Goal: Check status: Check status

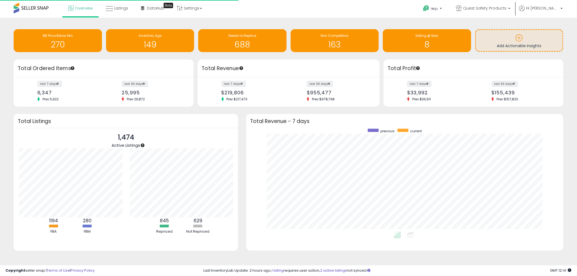
scroll to position [103, 306]
click at [116, 6] on span "Listings" at bounding box center [121, 7] width 14 height 5
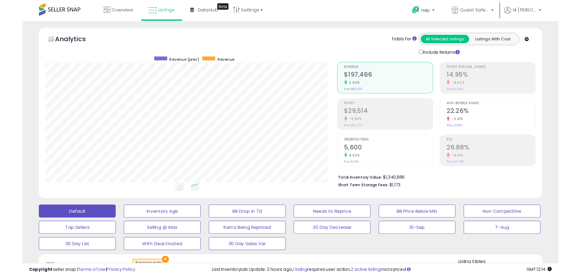
scroll to position [112, 319]
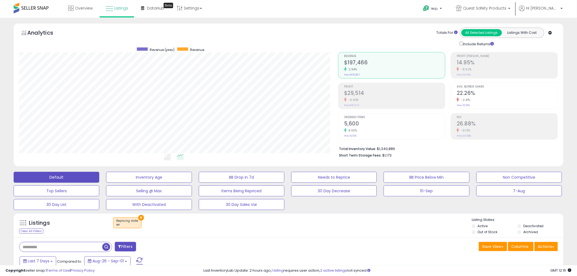
click at [139, 217] on button "×" at bounding box center [141, 218] width 6 height 6
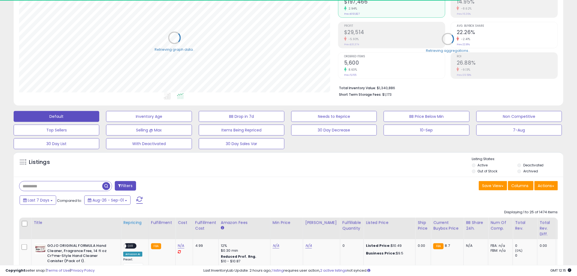
scroll to position [81, 0]
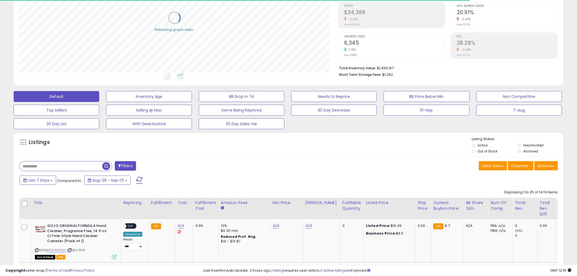
click at [49, 186] on div "Last 7 Days Compared to: Aug-26 - Sep-01" at bounding box center [220, 181] width 404 height 12
click at [49, 184] on button "Last 7 Days" at bounding box center [38, 179] width 37 height 9
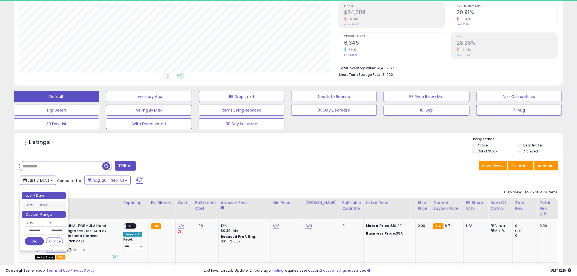
type input "**********"
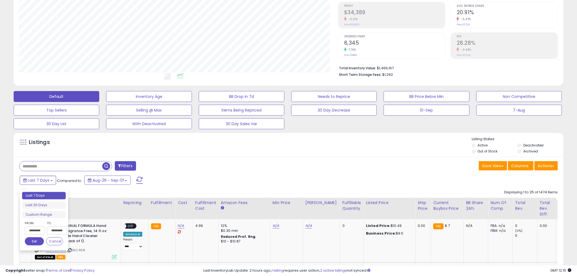
click at [42, 228] on input "**********" at bounding box center [35, 230] width 20 height 8
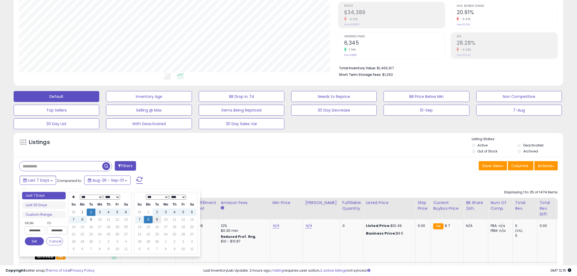
click at [158, 218] on td "9" at bounding box center [157, 219] width 9 height 7
type input "**********"
click at [36, 239] on button "Set" at bounding box center [34, 241] width 19 height 8
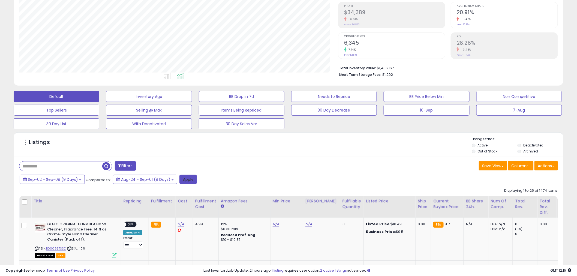
click at [189, 178] on button "Apply" at bounding box center [187, 179] width 17 height 9
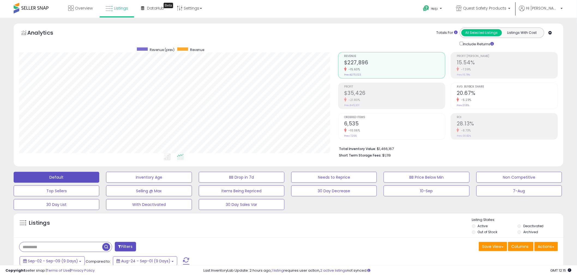
click at [362, 108] on li "Profit $35,426 -21.80% Prev: $45,301" at bounding box center [391, 96] width 107 height 26
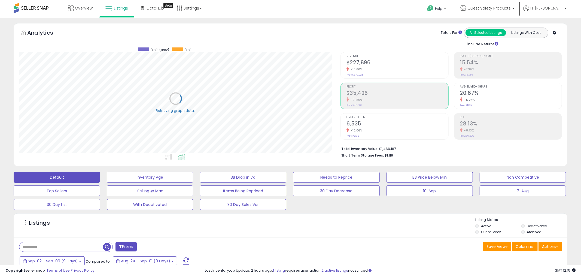
scroll to position [272384, 272177]
click at [491, 66] on h2 "15.54%" at bounding box center [506, 62] width 101 height 7
